Goal: Information Seeking & Learning: Compare options

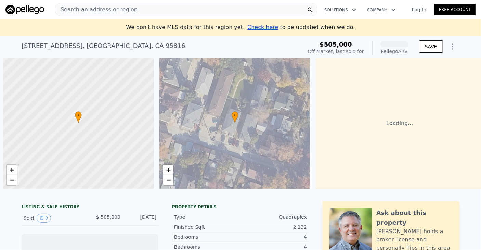
scroll to position [0, 3]
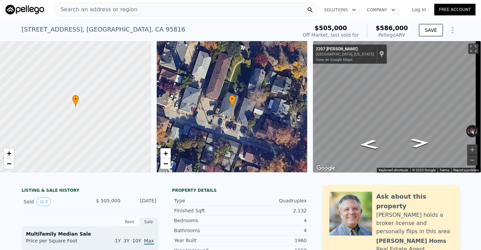
click at [232, 8] on div "Search an address or region" at bounding box center [186, 10] width 263 height 14
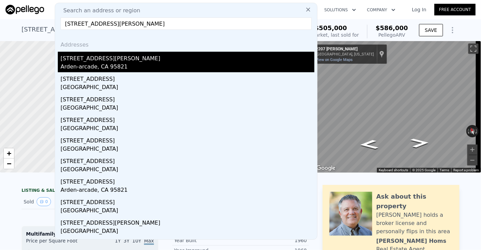
type input "[STREET_ADDRESS][PERSON_NAME]"
click at [100, 61] on div "[STREET_ADDRESS][PERSON_NAME]" at bounding box center [188, 57] width 254 height 11
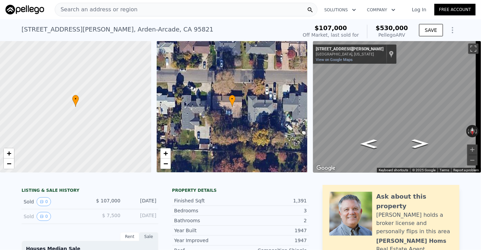
click at [164, 12] on div "Search an address or region" at bounding box center [186, 10] width 263 height 14
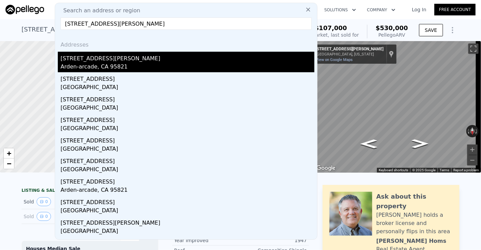
type input "[STREET_ADDRESS][PERSON_NAME]"
click at [142, 67] on div "Arden-arcade, CA 95821" at bounding box center [188, 68] width 254 height 10
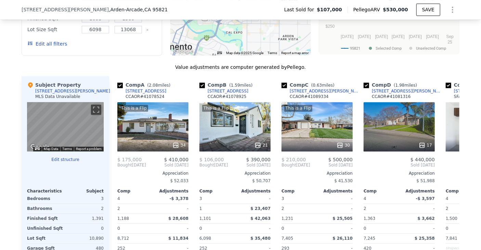
scroll to position [681, 0]
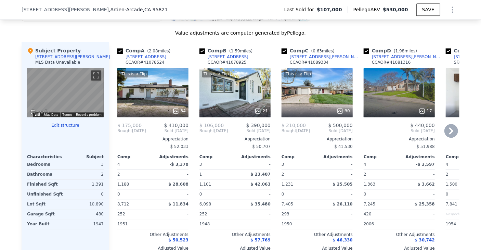
click at [447, 127] on icon at bounding box center [451, 131] width 14 height 14
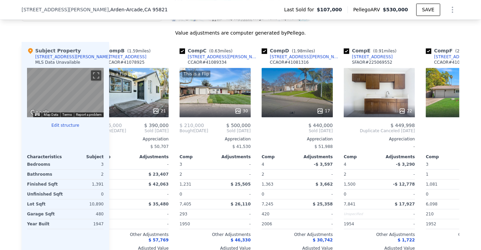
scroll to position [0, 164]
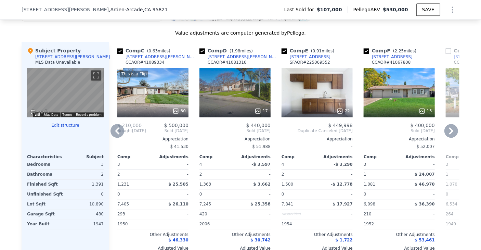
click at [447, 127] on icon at bounding box center [451, 131] width 14 height 14
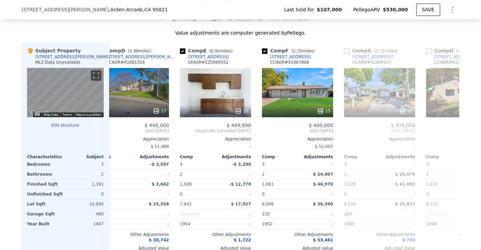
scroll to position [0, 328]
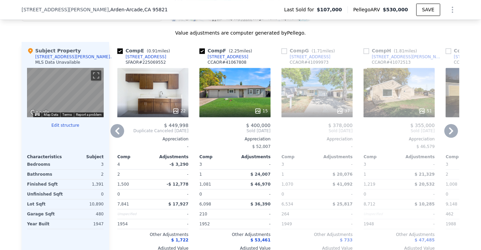
click at [447, 127] on icon at bounding box center [451, 131] width 14 height 14
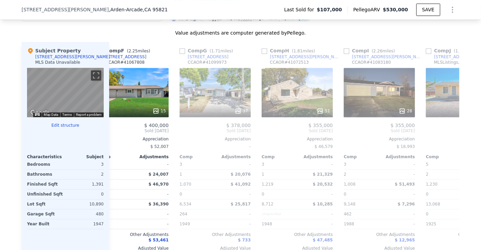
scroll to position [0, 493]
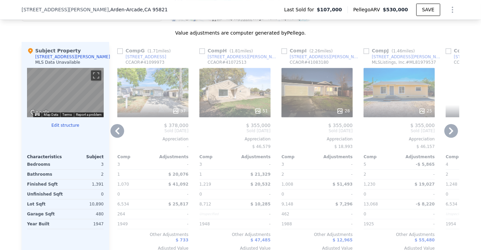
click at [447, 127] on icon at bounding box center [451, 131] width 14 height 14
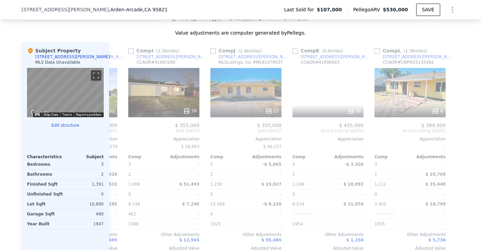
scroll to position [0, 651]
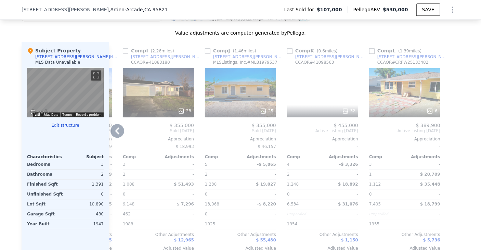
click at [116, 127] on icon at bounding box center [117, 131] width 14 height 14
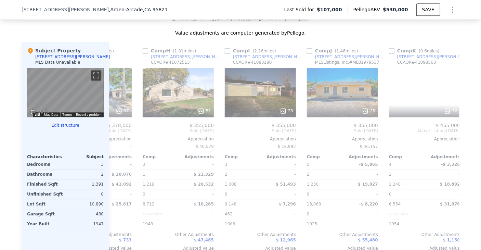
scroll to position [0, 487]
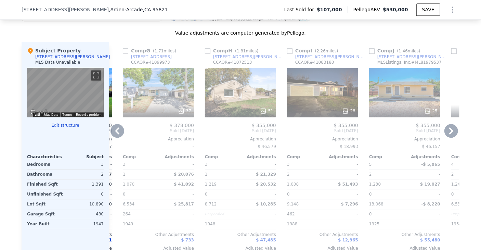
click at [115, 127] on icon at bounding box center [117, 130] width 4 height 7
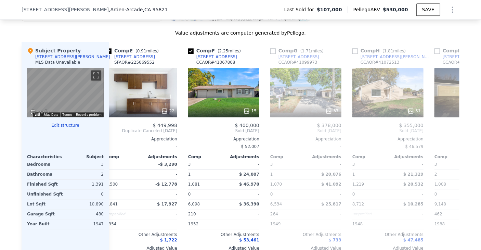
scroll to position [0, 323]
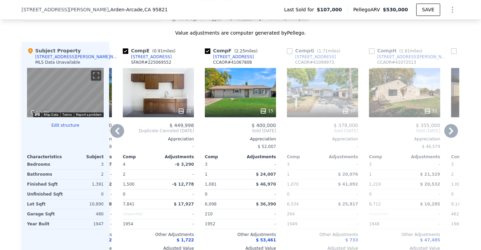
click at [114, 125] on icon at bounding box center [117, 131] width 14 height 14
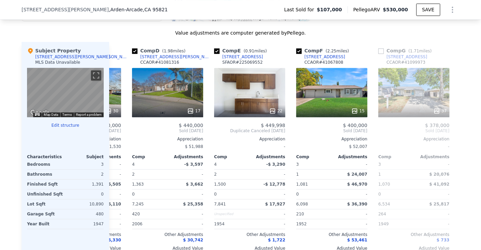
scroll to position [0, 159]
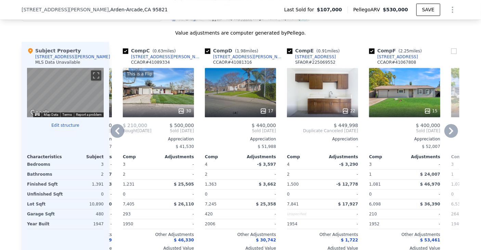
click at [114, 125] on icon at bounding box center [117, 131] width 14 height 14
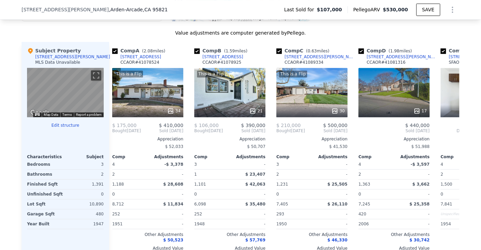
scroll to position [0, 0]
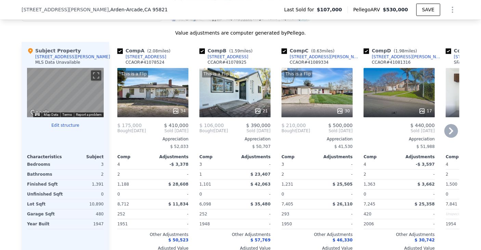
click at [115, 125] on div "Comp A ( 2.08 miles) [STREET_ADDRESS] This is a Flip 34 $ 175,000 $ 410,000 Bou…" at bounding box center [153, 152] width 77 height 220
click at [118, 48] on input "checkbox" at bounding box center [119, 50] width 5 height 5
checkbox input "false"
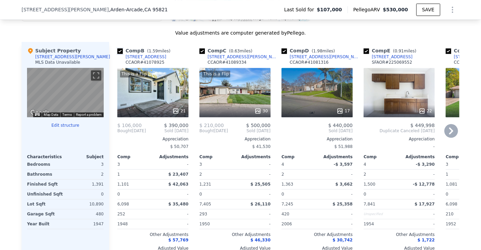
click at [118, 48] on input "checkbox" at bounding box center [119, 50] width 5 height 5
checkbox input "false"
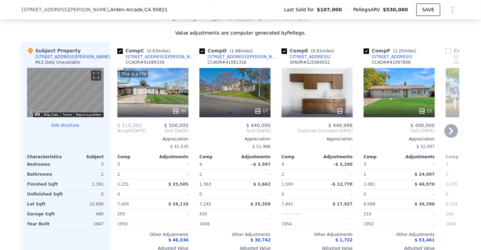
click at [204, 48] on div "Comp D ( 1.98 miles)" at bounding box center [227, 50] width 56 height 7
click at [200, 48] on input "checkbox" at bounding box center [201, 50] width 5 height 5
checkbox input "false"
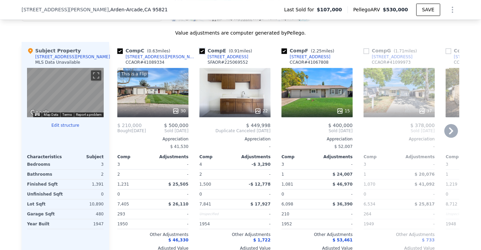
click at [200, 48] on input "checkbox" at bounding box center [201, 50] width 5 height 5
checkbox input "false"
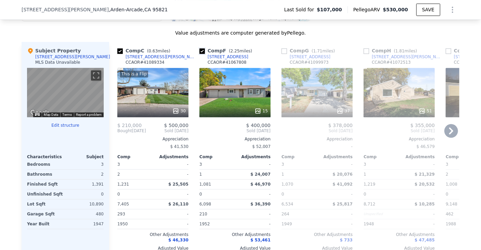
click at [200, 48] on input "checkbox" at bounding box center [201, 50] width 5 height 5
checkbox input "false"
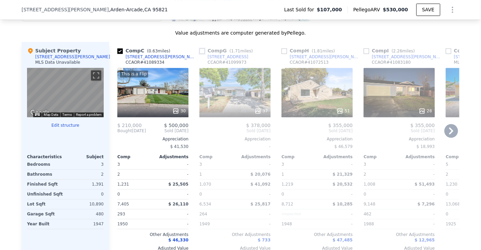
click at [200, 48] on input "checkbox" at bounding box center [201, 50] width 5 height 5
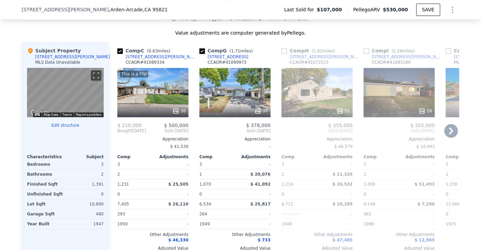
click at [200, 48] on input "checkbox" at bounding box center [201, 50] width 5 height 5
checkbox input "false"
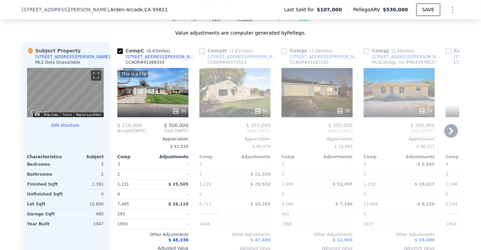
click at [200, 48] on input "checkbox" at bounding box center [201, 50] width 5 height 5
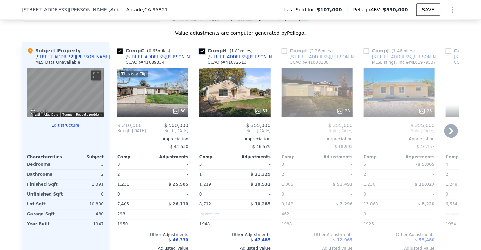
click at [200, 48] on input "checkbox" at bounding box center [201, 50] width 5 height 5
checkbox input "false"
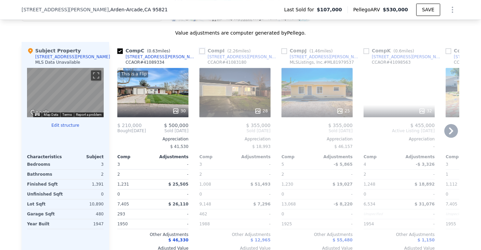
click at [200, 48] on input "checkbox" at bounding box center [201, 50] width 5 height 5
checkbox input "true"
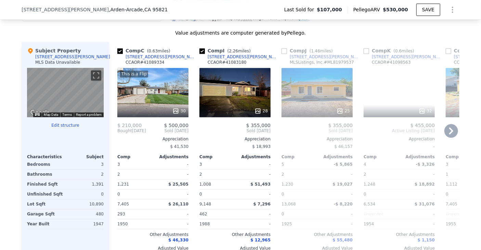
click at [450, 125] on icon at bounding box center [451, 131] width 14 height 14
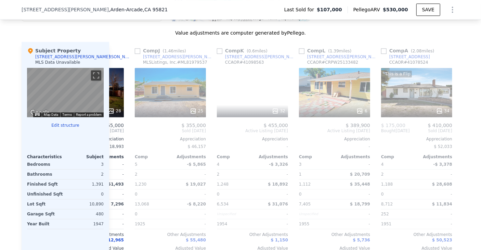
scroll to position [0, 164]
